Goal: Information Seeking & Learning: Learn about a topic

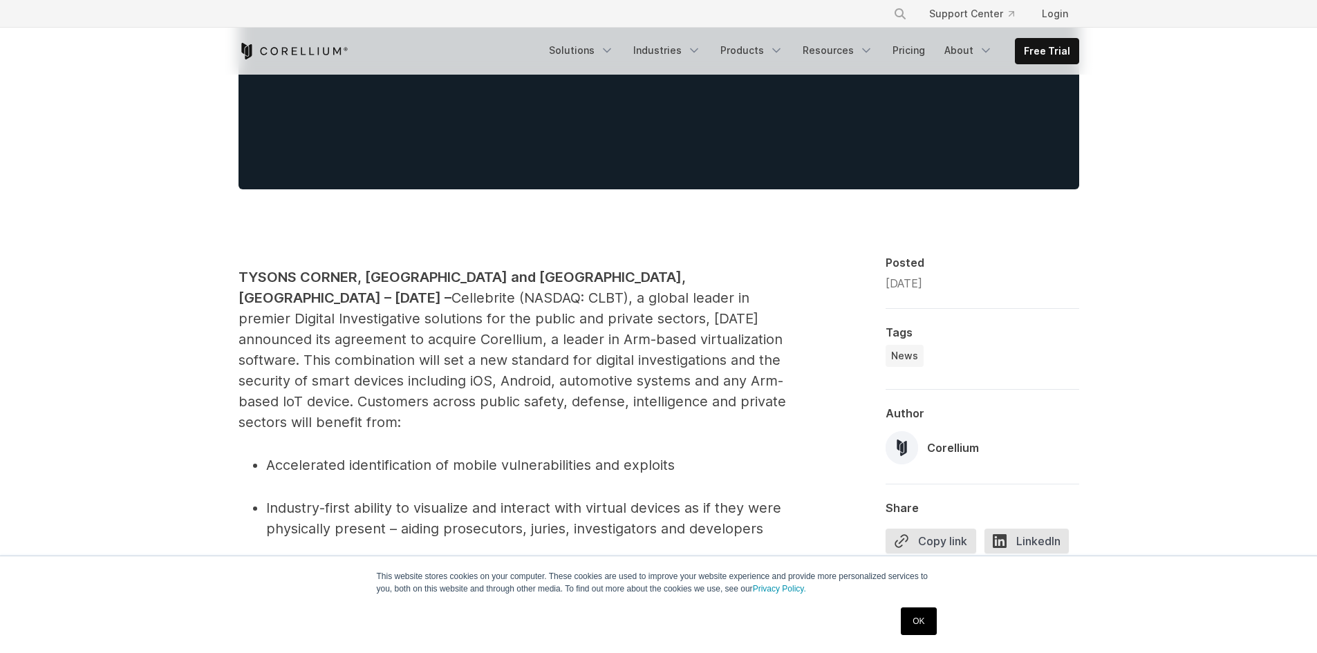
scroll to position [553, 0]
click at [269, 335] on span "Cellebrite (NASDAQ: CLBT), a global leader in premier Digital Investigative sol…" at bounding box center [512, 360] width 548 height 141
click at [387, 336] on span "Cellebrite (NASDAQ: CLBT), a global leader in premier Digital Investigative sol…" at bounding box center [512, 360] width 548 height 141
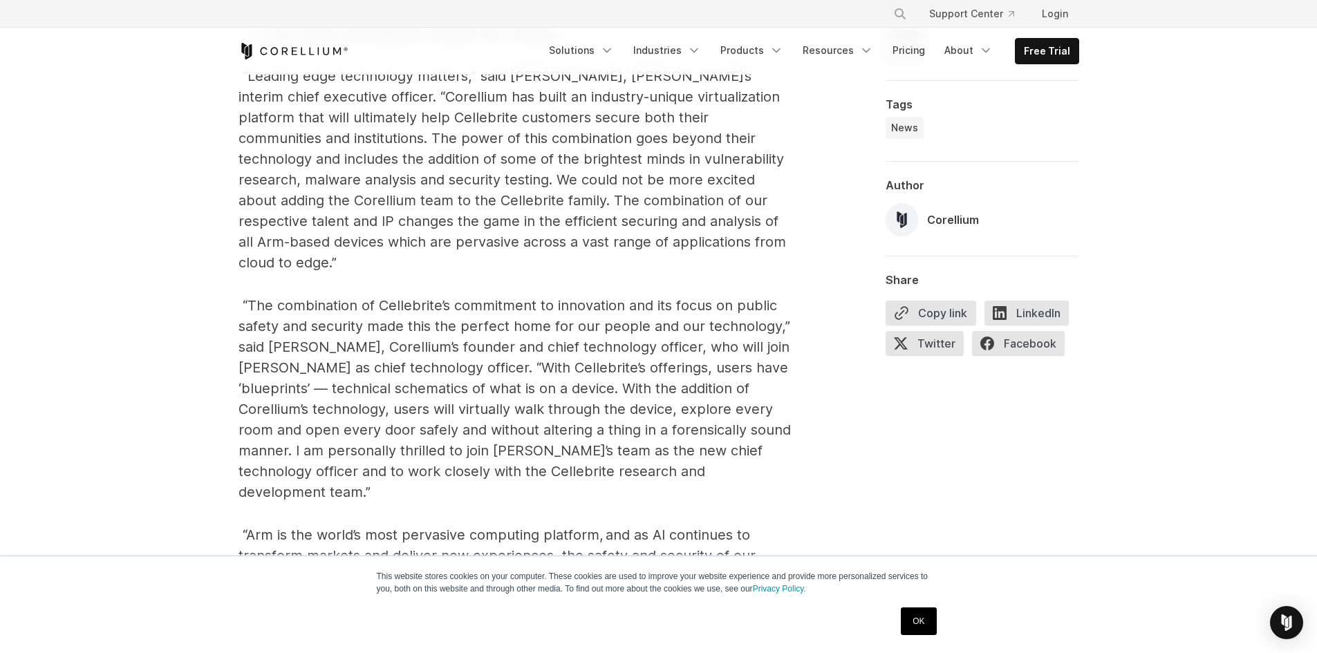
click at [539, 320] on span "“The combination of Cellebrite’s commitment to innovation and its focus on publ…" at bounding box center [514, 398] width 552 height 203
click at [501, 364] on span "“The combination of Cellebrite’s commitment to innovation and its focus on publ…" at bounding box center [514, 398] width 552 height 203
click at [473, 407] on span "“The combination of Cellebrite’s commitment to innovation and its focus on publ…" at bounding box center [514, 398] width 552 height 203
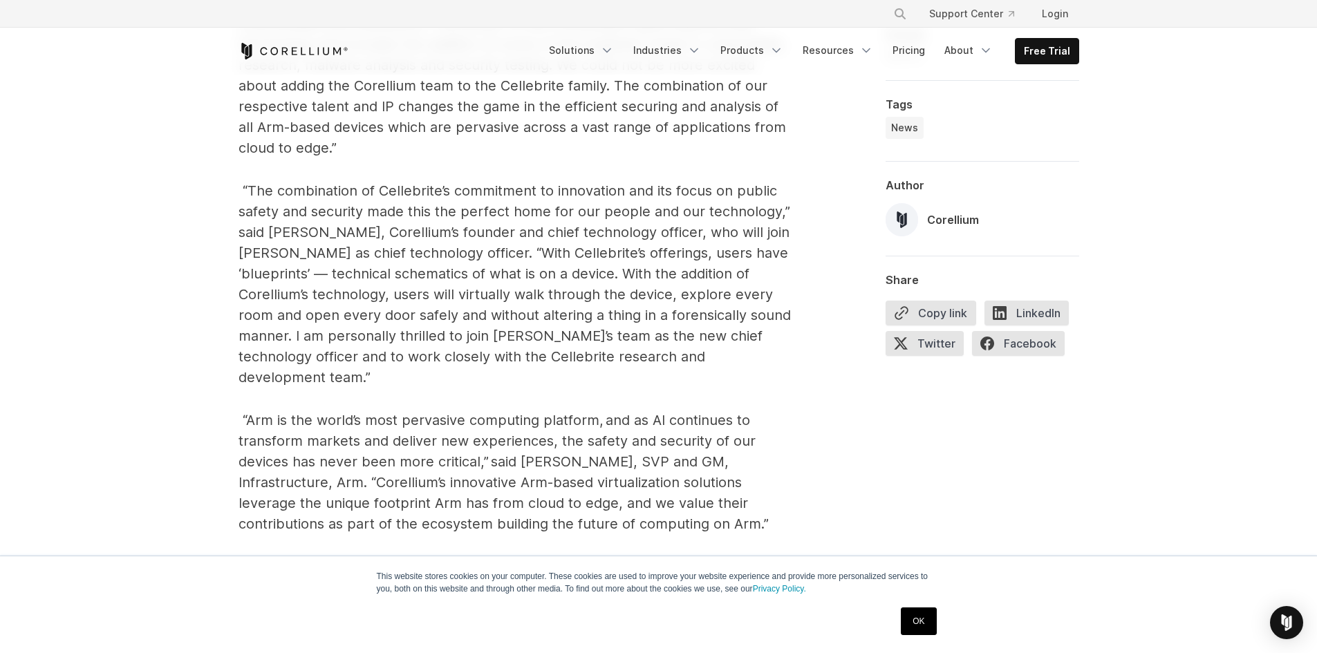
scroll to position [1293, 0]
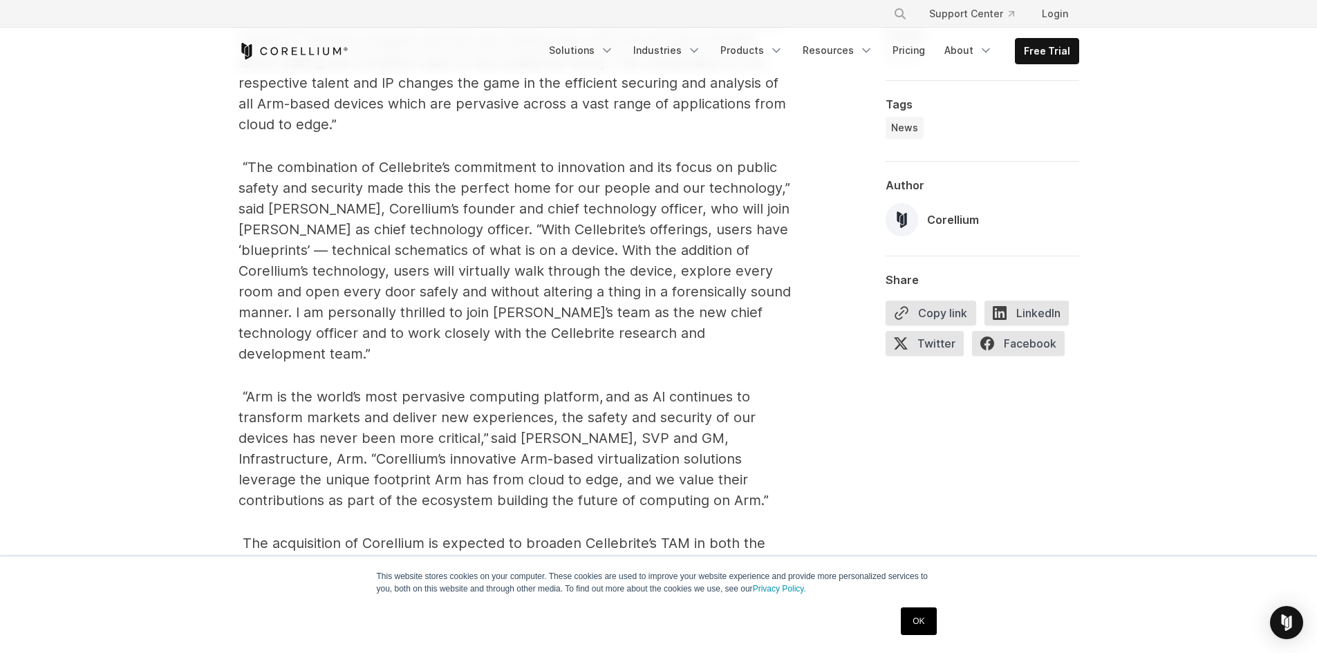
click at [550, 284] on span "“The combination of Cellebrite’s commitment to innovation and its focus on publ…" at bounding box center [514, 260] width 552 height 203
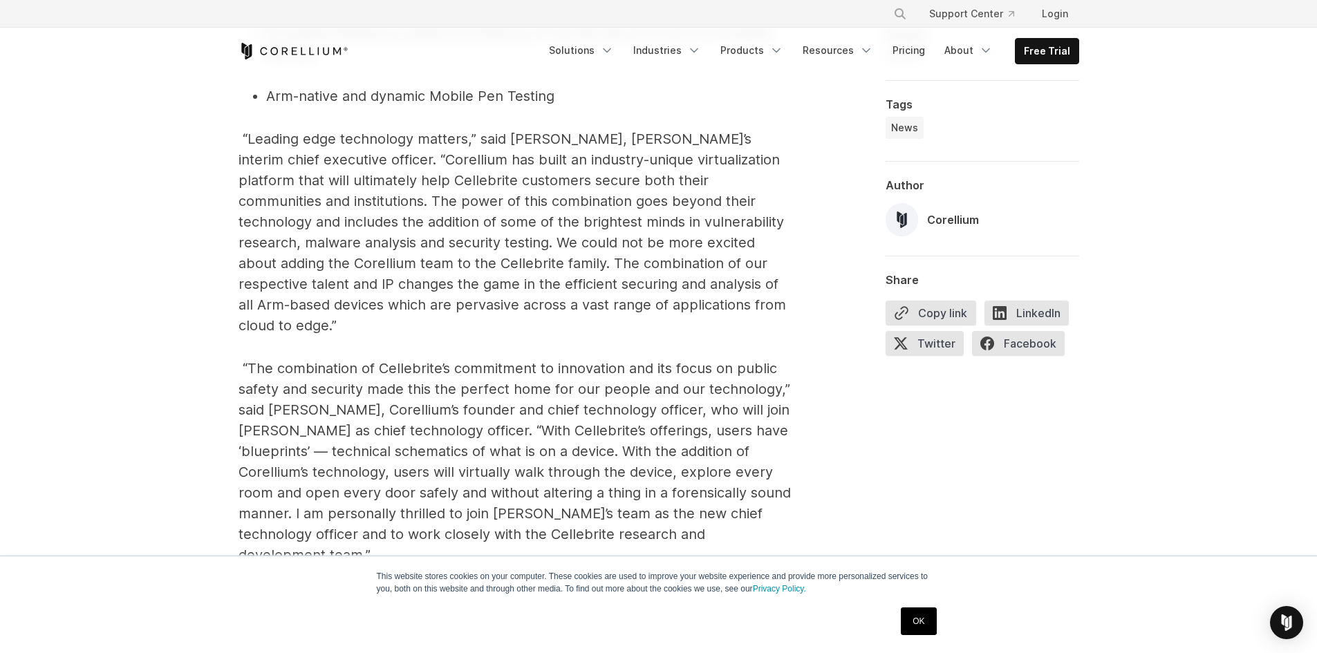
scroll to position [1086, 0]
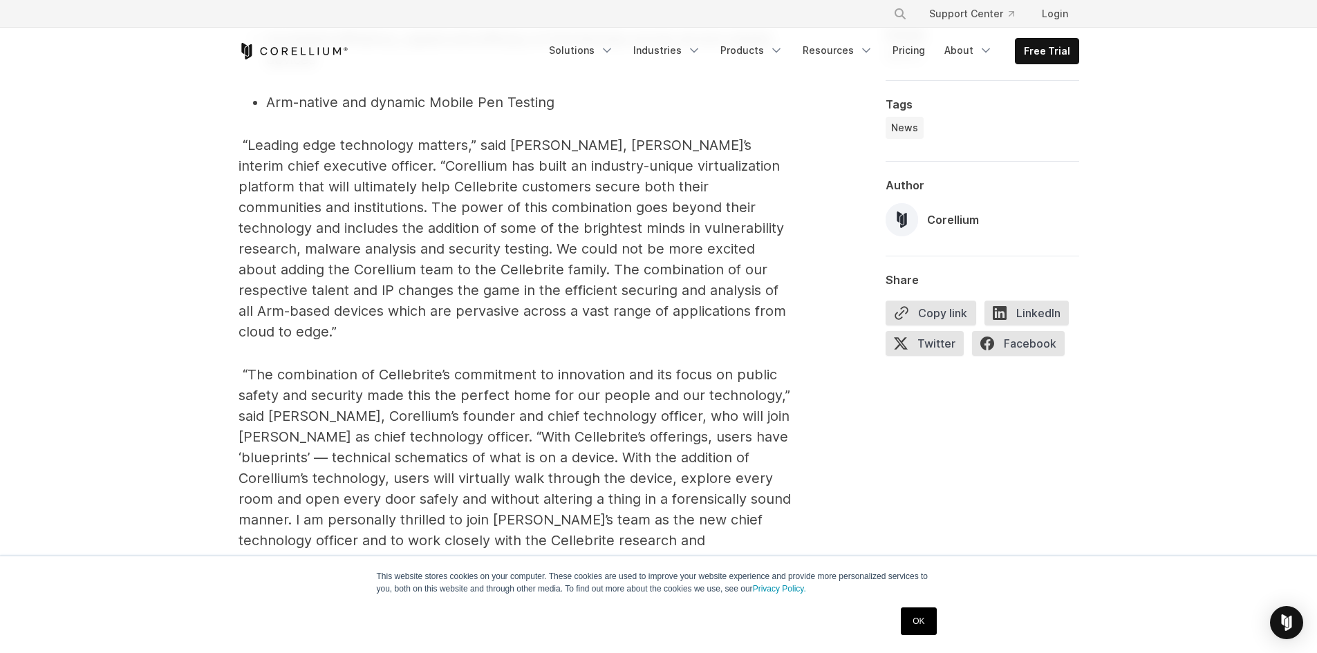
click at [350, 189] on span "“Leading edge technology matters,” said [PERSON_NAME], [PERSON_NAME]’s interim …" at bounding box center [512, 238] width 548 height 203
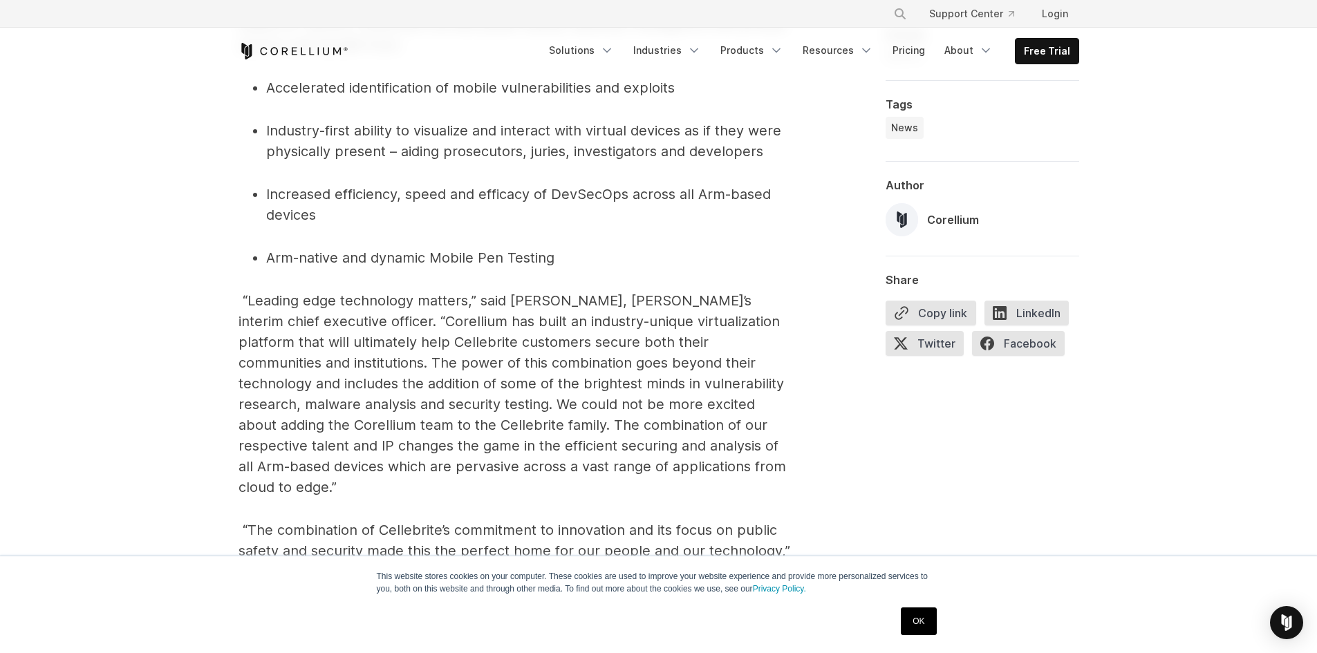
scroll to position [1017, 0]
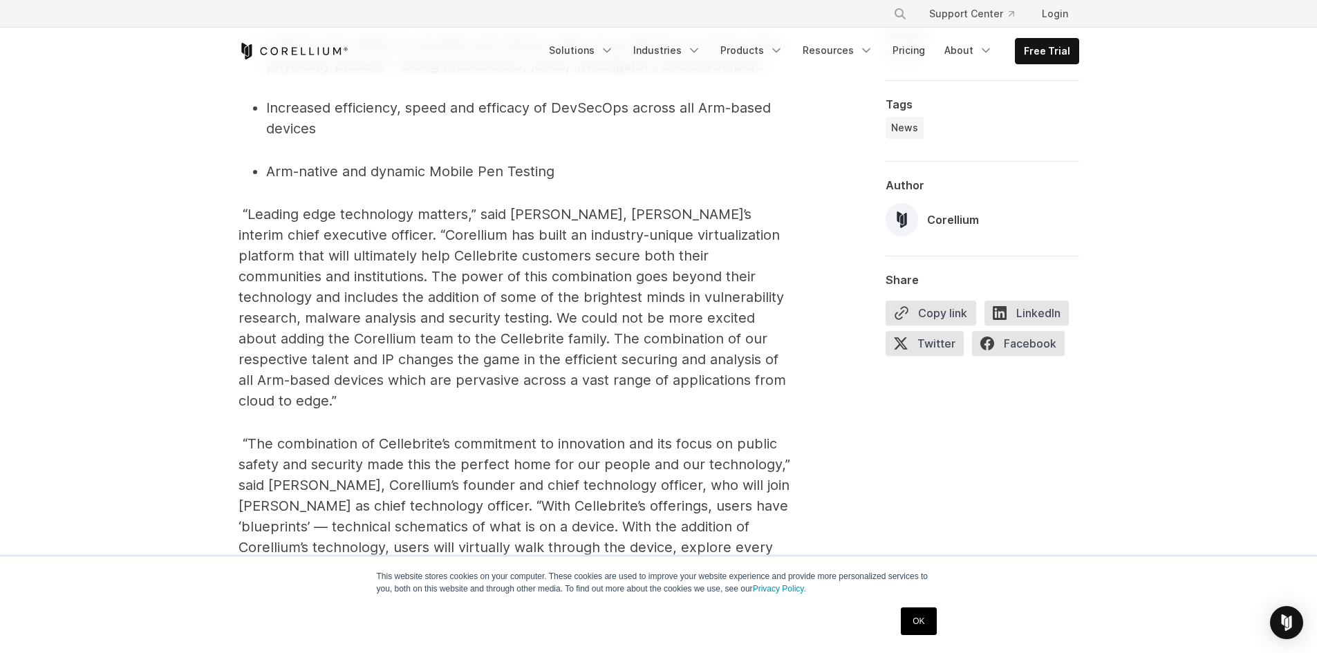
click at [348, 436] on span "“The combination of Cellebrite’s commitment to innovation and its focus on publ…" at bounding box center [514, 537] width 552 height 203
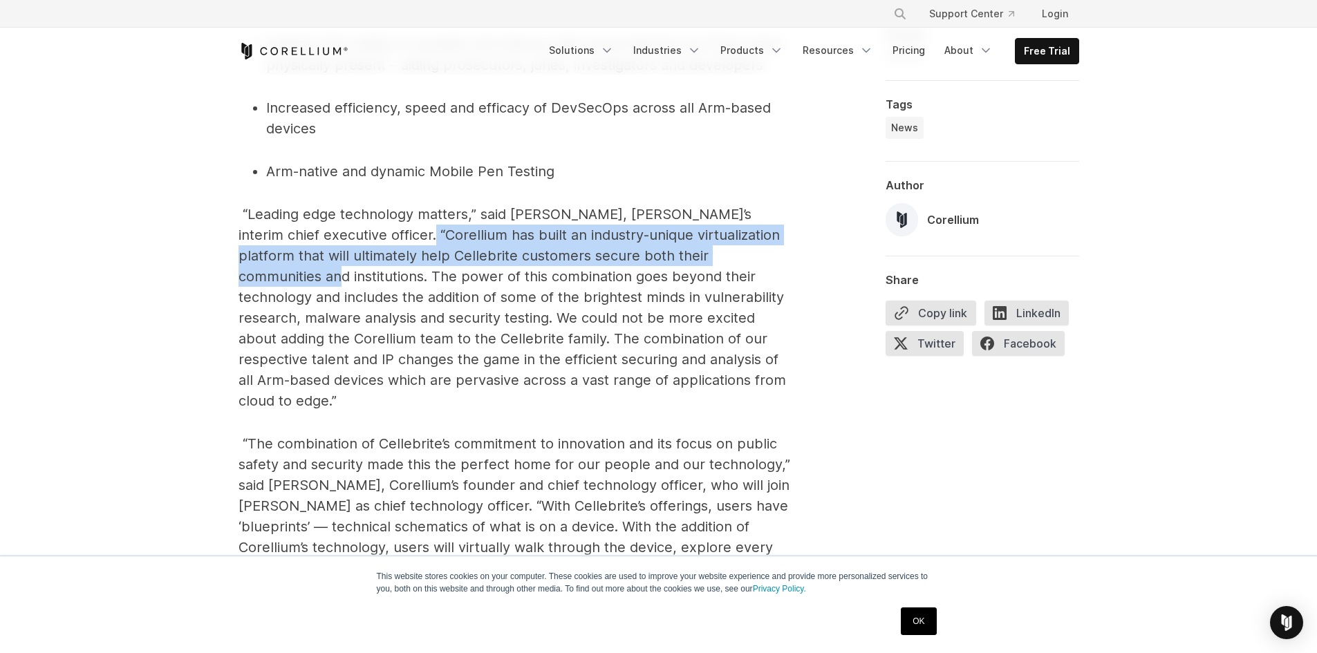
drag, startPoint x: 354, startPoint y: 211, endPoint x: 738, endPoint y: 238, distance: 384.7
click at [738, 238] on p "“Leading edge technology matters,” said [PERSON_NAME], [PERSON_NAME]’s interim …" at bounding box center [514, 307] width 553 height 207
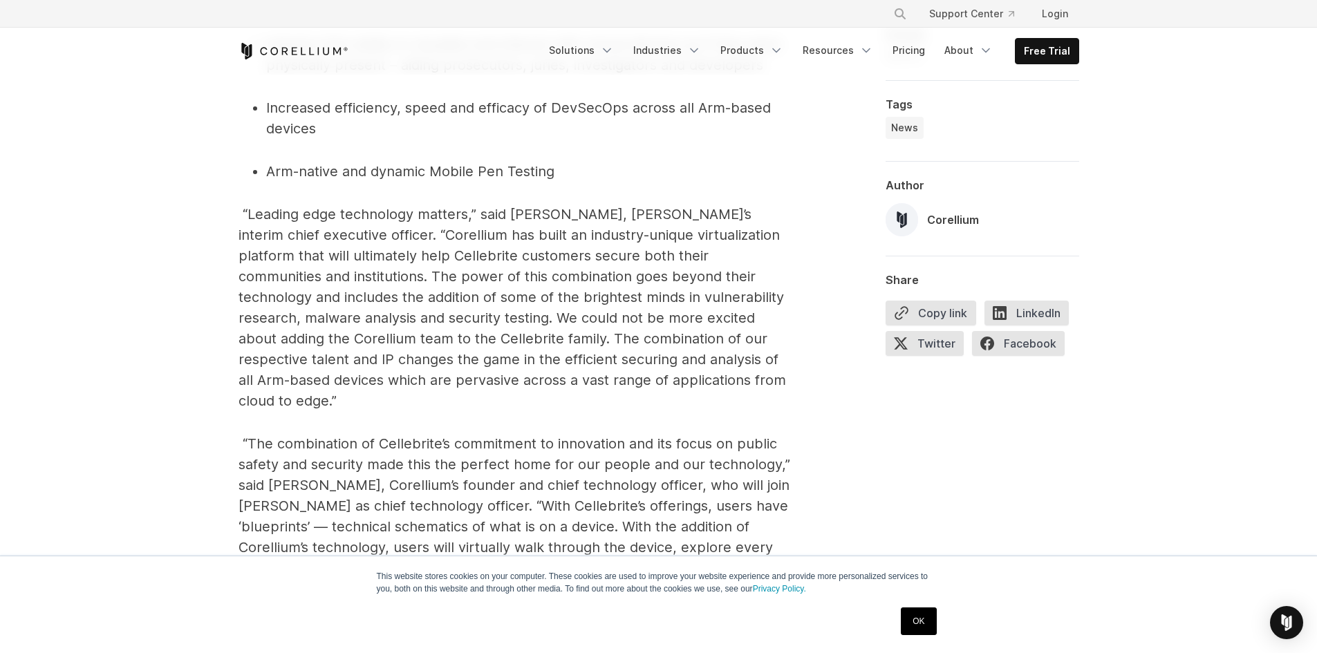
click at [518, 288] on p "“Leading edge technology matters,” said [PERSON_NAME], [PERSON_NAME]’s interim …" at bounding box center [514, 307] width 553 height 207
click at [489, 333] on span "“Leading edge technology matters,” said [PERSON_NAME], [PERSON_NAME]’s interim …" at bounding box center [512, 307] width 548 height 203
click at [350, 353] on span "“Leading edge technology matters,” said [PERSON_NAME], [PERSON_NAME]’s interim …" at bounding box center [512, 307] width 548 height 203
click at [272, 377] on span "“Leading edge technology matters,” said [PERSON_NAME], [PERSON_NAME]’s interim …" at bounding box center [512, 307] width 548 height 203
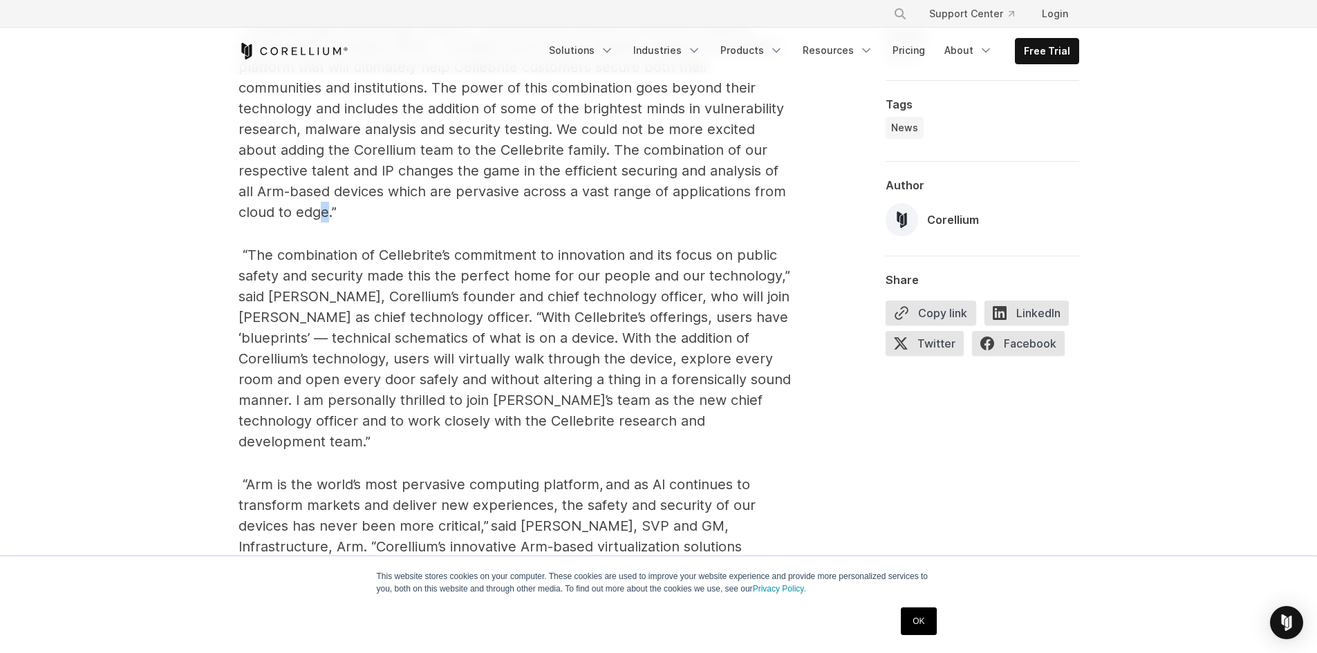
scroll to position [1224, 0]
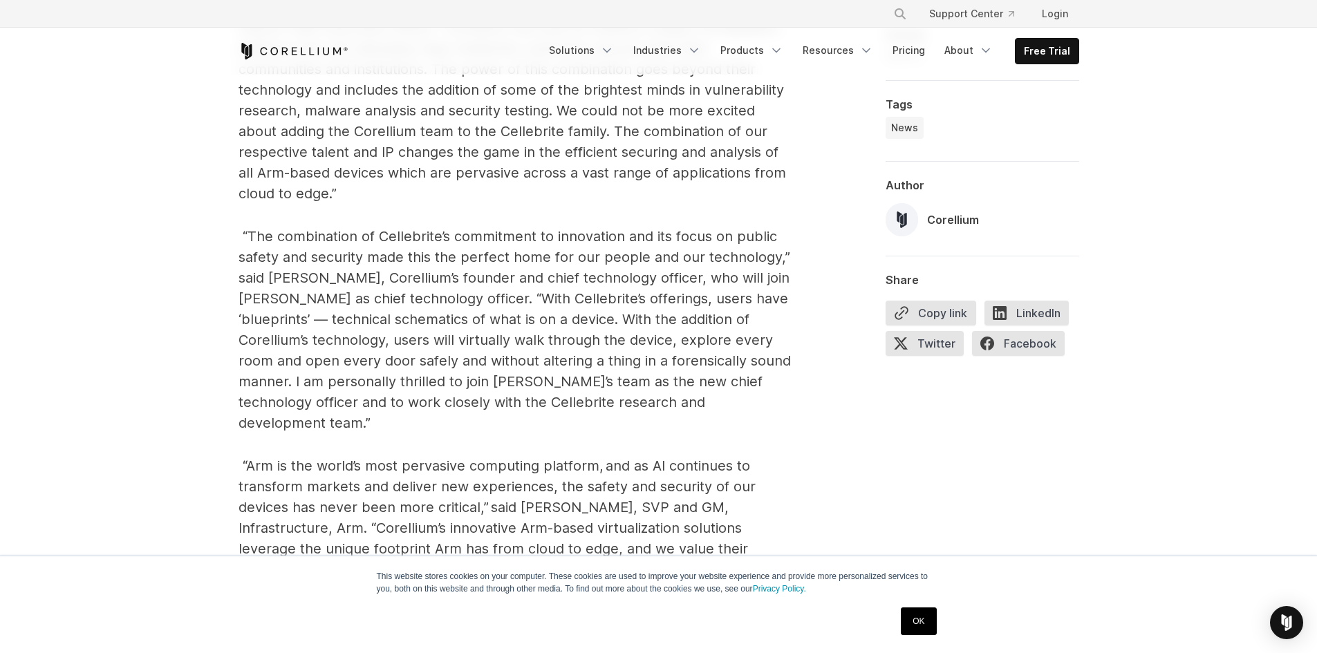
click at [382, 302] on span "“The combination of Cellebrite’s commitment to innovation and its focus on publ…" at bounding box center [514, 329] width 552 height 203
click at [512, 313] on span "“The combination of Cellebrite’s commitment to innovation and its focus on publ…" at bounding box center [514, 329] width 552 height 203
click at [765, 367] on p "“The combination of Cellebrite’s commitment to innovation and its focus on publ…" at bounding box center [514, 329] width 553 height 207
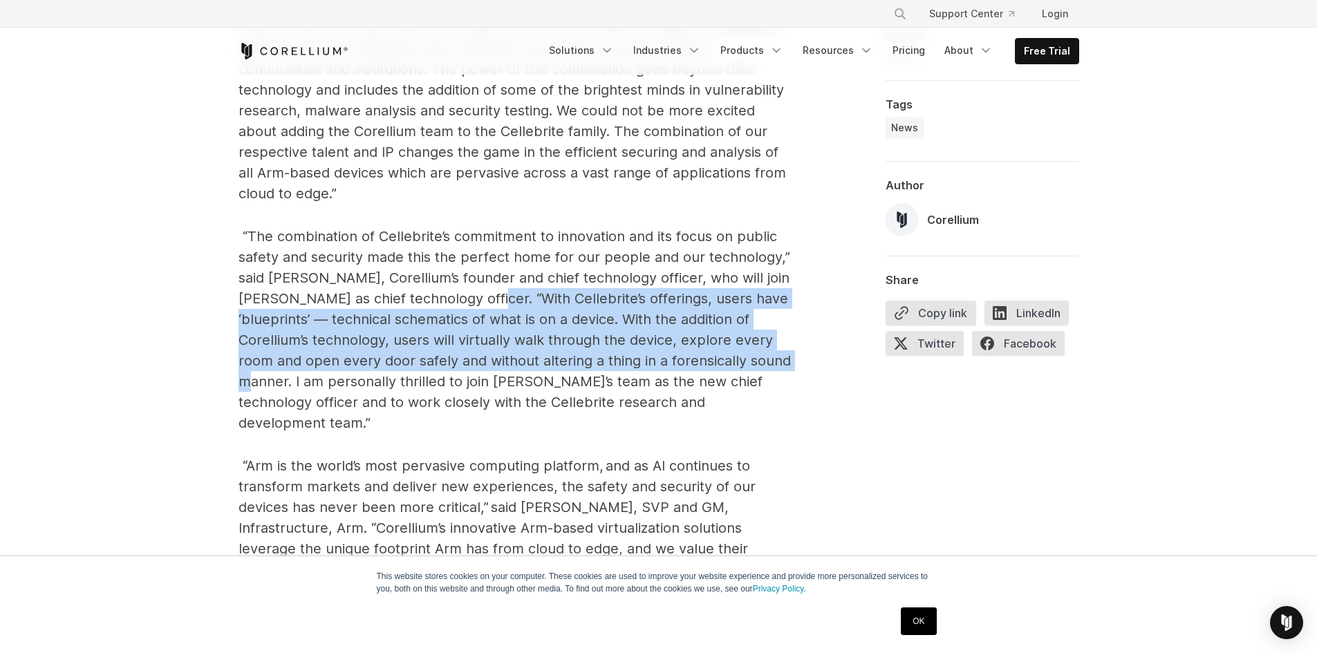
drag, startPoint x: 495, startPoint y: 278, endPoint x: 290, endPoint y: 359, distance: 220.0
click at [290, 359] on span "“The combination of Cellebrite’s commitment to innovation and its focus on publ…" at bounding box center [514, 329] width 552 height 203
copy span "With [PERSON_NAME]’s offerings, users have ‘blueprints’ — technical schematics …"
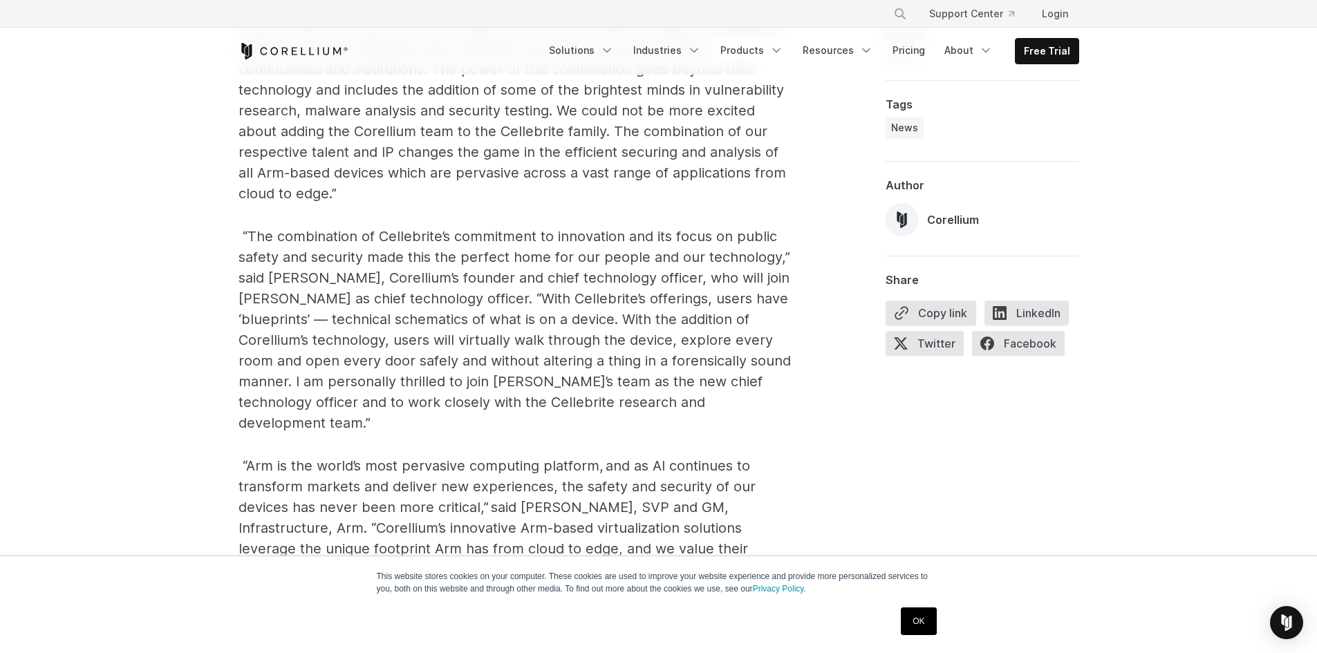
click at [528, 347] on span "“The combination of Cellebrite’s commitment to innovation and its focus on publ…" at bounding box center [514, 329] width 552 height 203
drag, startPoint x: 59, startPoint y: 362, endPoint x: 312, endPoint y: 292, distance: 262.5
click at [528, 290] on p "“The combination of Cellebrite’s commitment to innovation and its focus on publ…" at bounding box center [514, 329] width 553 height 207
